Goal: Transaction & Acquisition: Purchase product/service

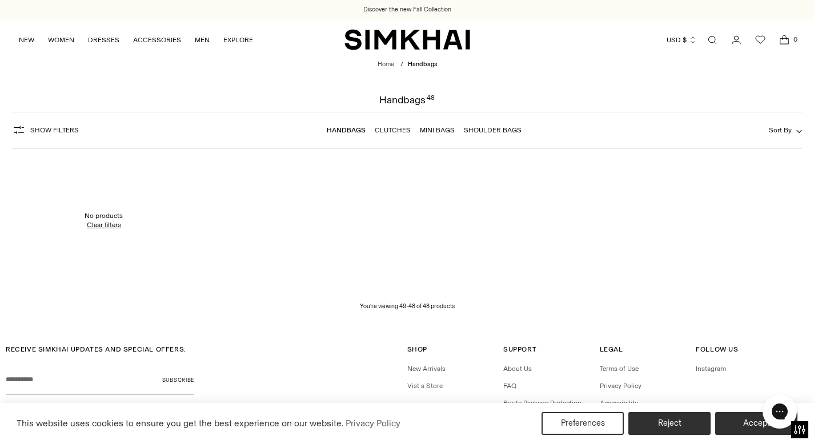
click at [714, 41] on link "Open search modal" at bounding box center [712, 40] width 23 height 23
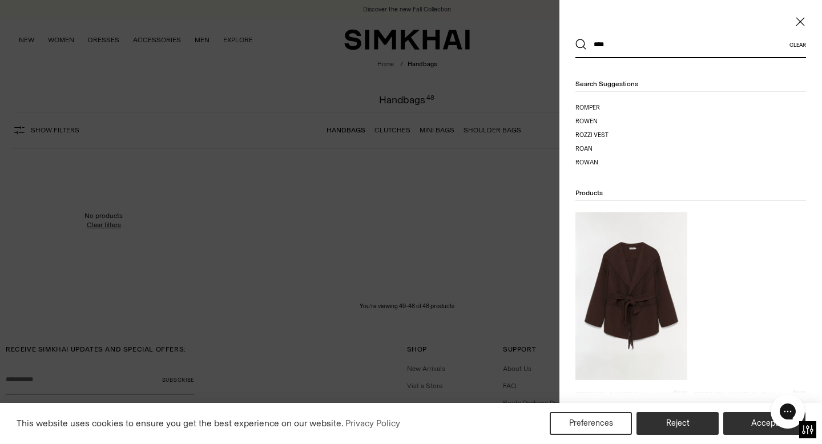
type input "****"
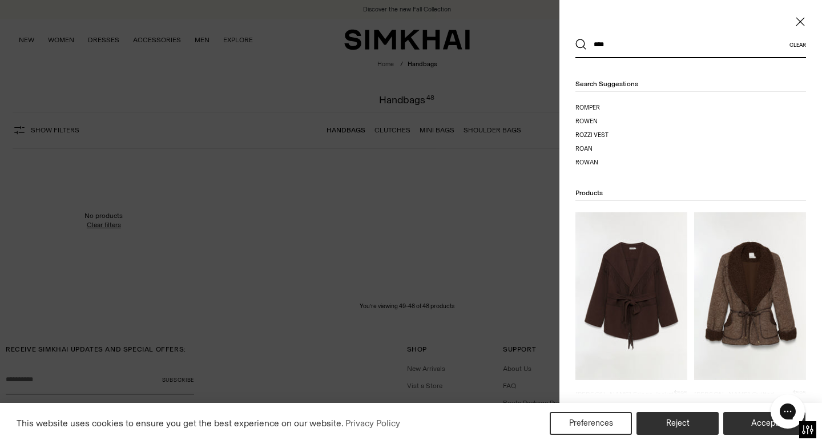
click at [575, 39] on button "Search" at bounding box center [580, 44] width 11 height 11
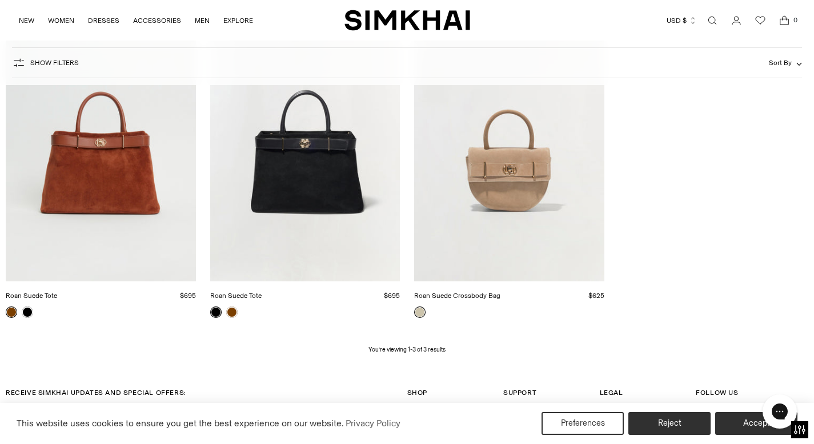
scroll to position [291, 0]
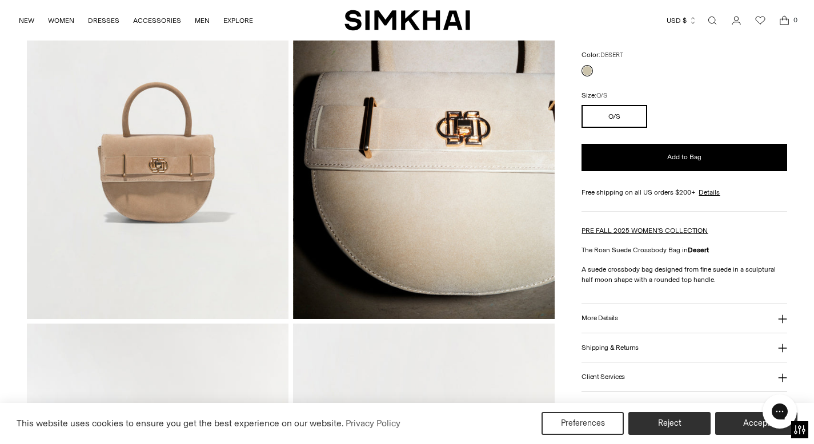
click at [598, 316] on h3 "More Details" at bounding box center [599, 318] width 36 height 7
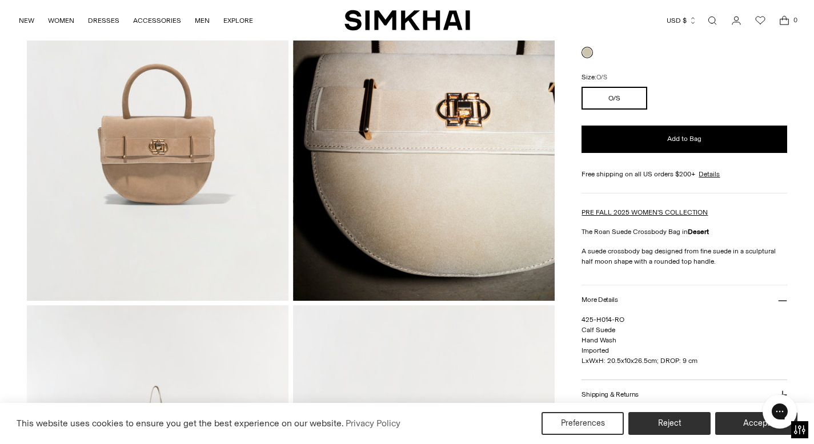
scroll to position [180, 0]
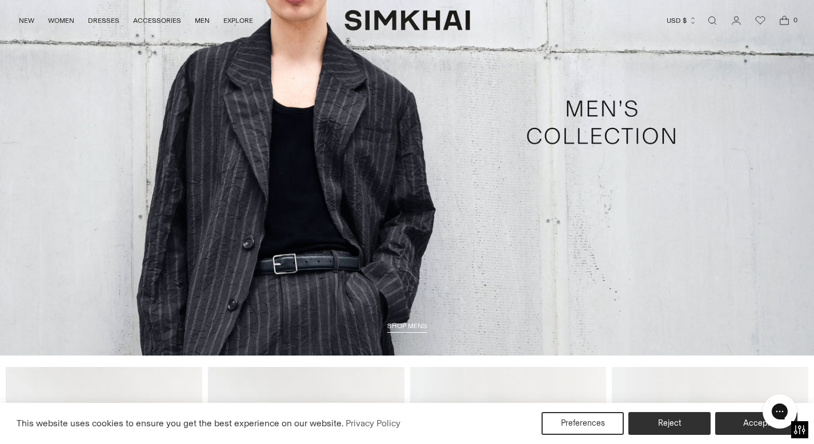
scroll to position [2869, 0]
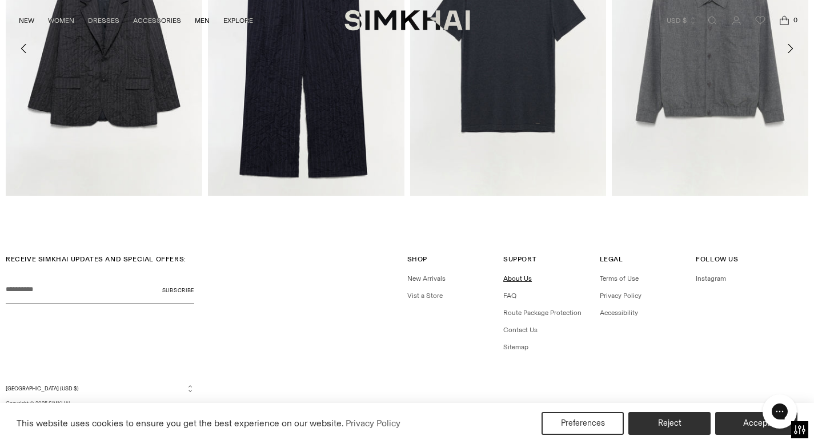
click at [527, 277] on link "About Us" at bounding box center [517, 279] width 29 height 8
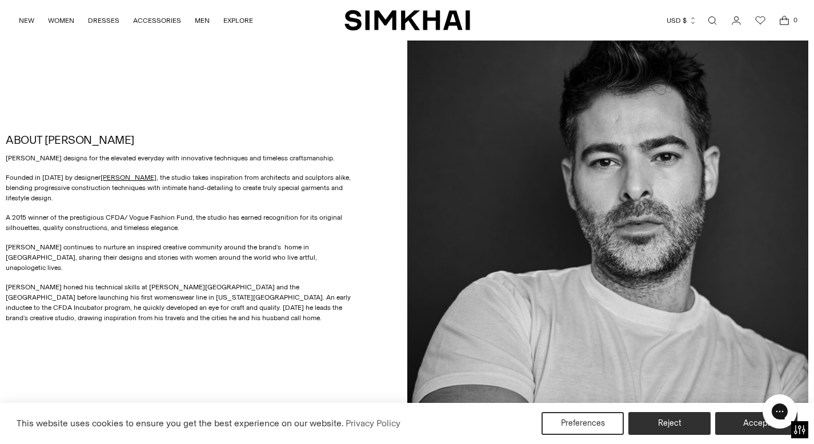
scroll to position [465, 0]
